Goal: Navigation & Orientation: Find specific page/section

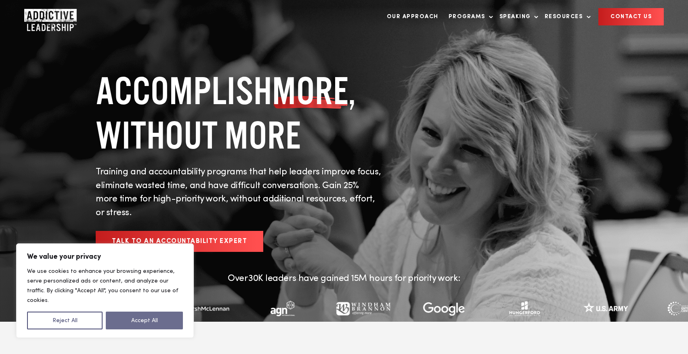
click at [161, 319] on button "Accept All" at bounding box center [144, 321] width 77 height 18
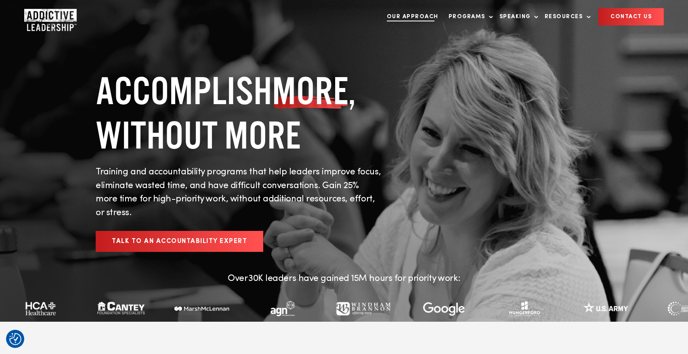
click at [419, 14] on link "Our Approach" at bounding box center [413, 16] width 60 height 17
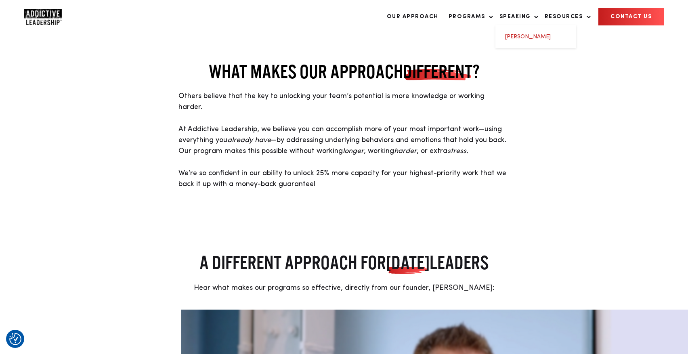
click at [530, 36] on link "[PERSON_NAME]" at bounding box center [528, 37] width 46 height 6
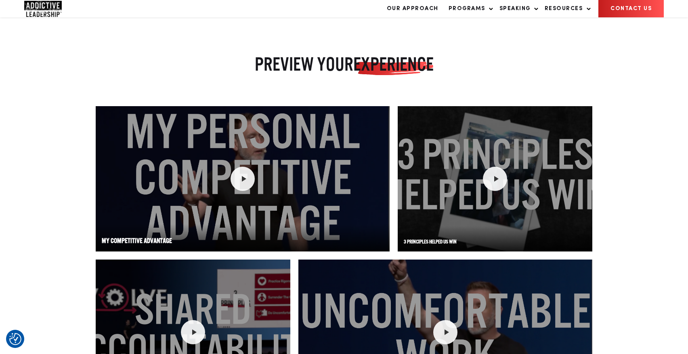
scroll to position [587, 0]
